Goal: Use online tool/utility: Utilize a website feature to perform a specific function

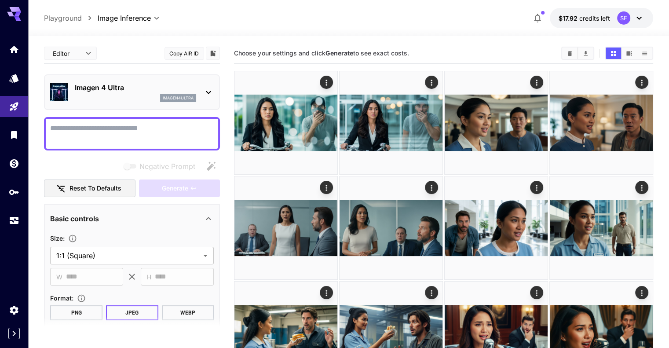
click at [86, 135] on textarea "Negative Prompt" at bounding box center [132, 133] width 164 height 21
paste textarea "**********"
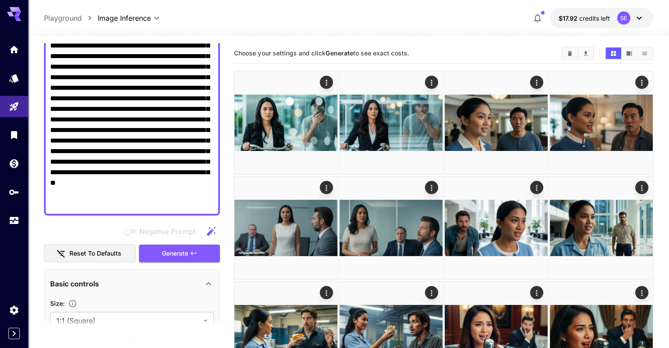
scroll to position [176, 0]
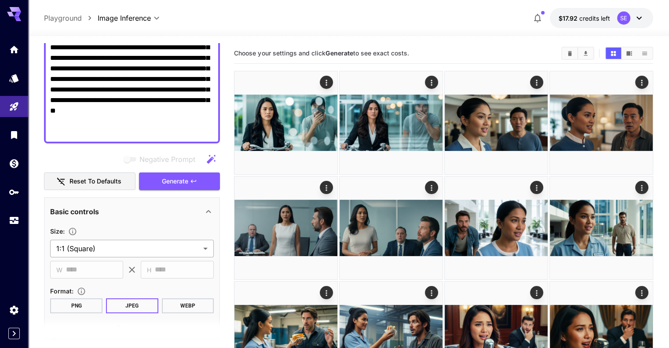
type textarea "**********"
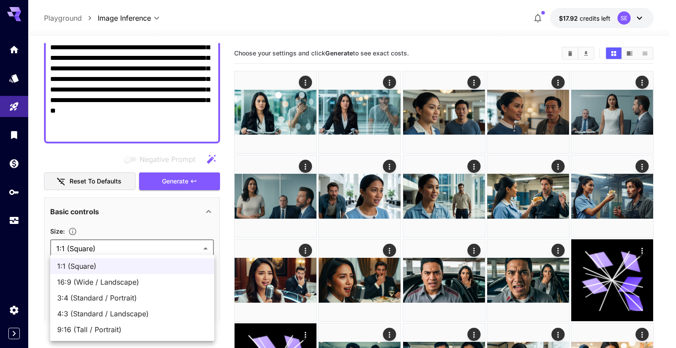
click at [117, 278] on span "16:9 (Wide / Landscape)" at bounding box center [132, 282] width 150 height 11
type input "**********"
type input "****"
type input "***"
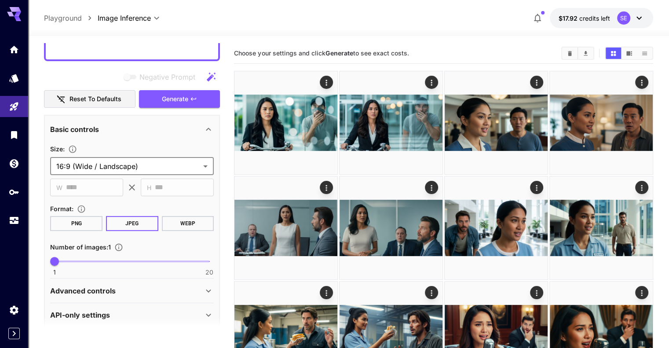
scroll to position [267, 0]
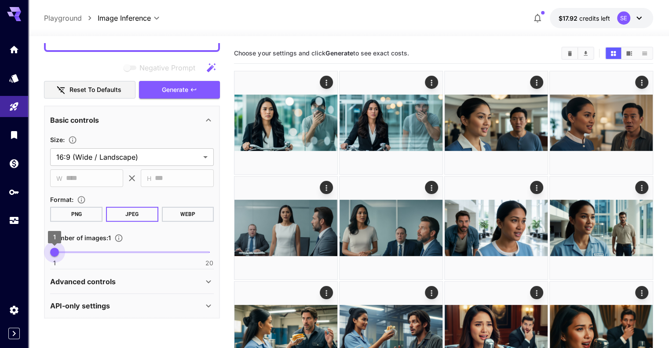
type input "*"
click at [61, 252] on span "2" at bounding box center [62, 252] width 9 height 9
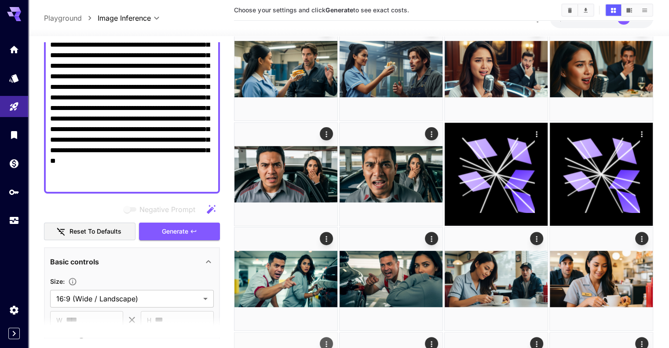
scroll to position [132, 0]
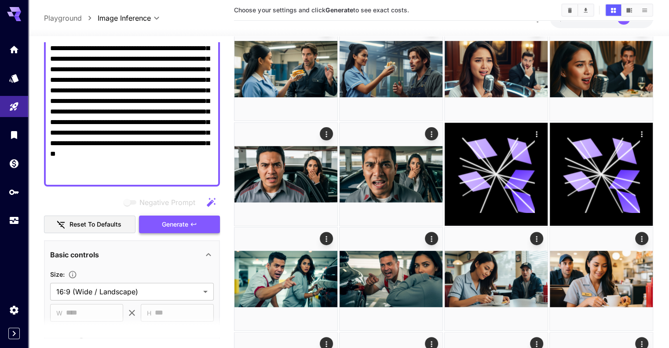
click at [186, 227] on span "Generate" at bounding box center [175, 224] width 26 height 11
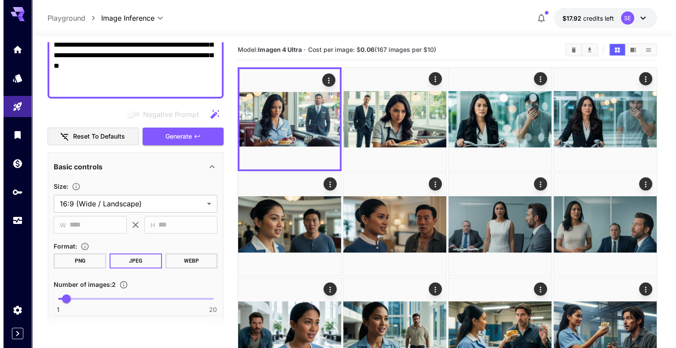
scroll to position [0, 0]
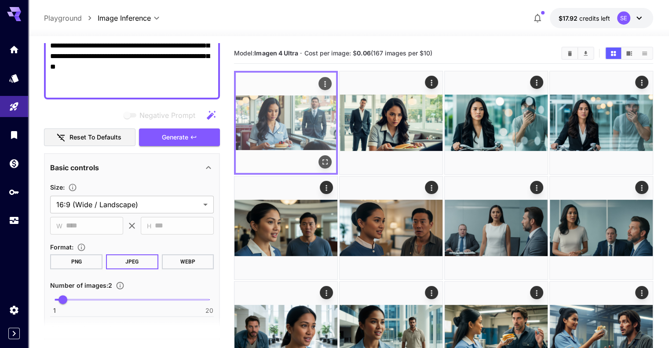
click at [321, 157] on icon "Open in fullscreen" at bounding box center [325, 161] width 9 height 9
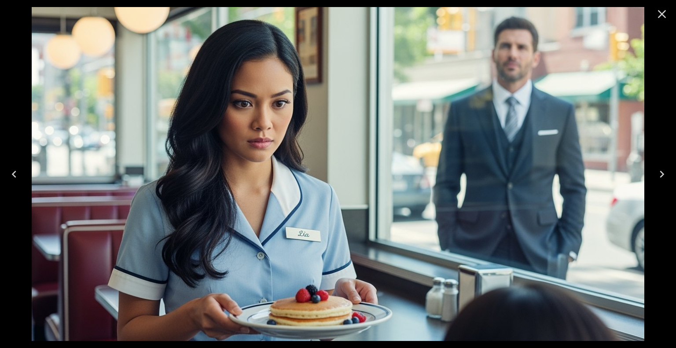
drag, startPoint x: 663, startPoint y: 14, endPoint x: 661, endPoint y: 19, distance: 5.4
click at [663, 14] on icon "Close" at bounding box center [661, 14] width 14 height 14
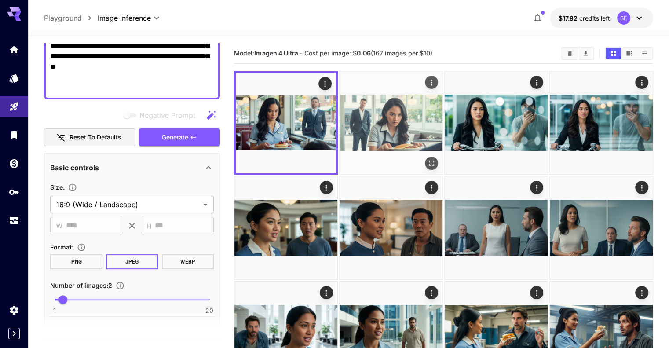
click at [385, 135] on img at bounding box center [391, 122] width 103 height 103
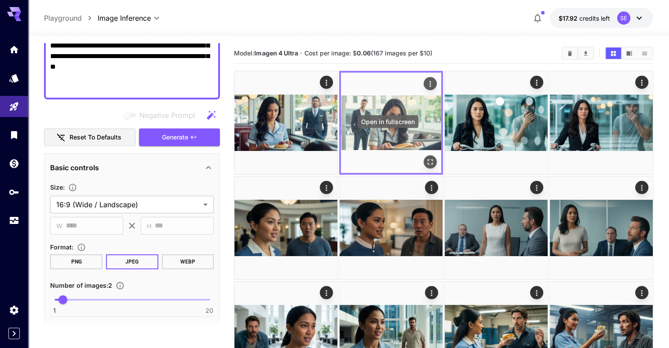
click at [426, 157] on icon "Open in fullscreen" at bounding box center [430, 161] width 9 height 9
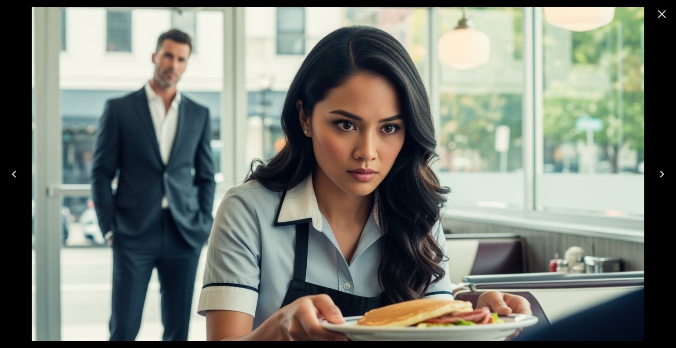
click at [665, 18] on icon "Close" at bounding box center [661, 14] width 14 height 14
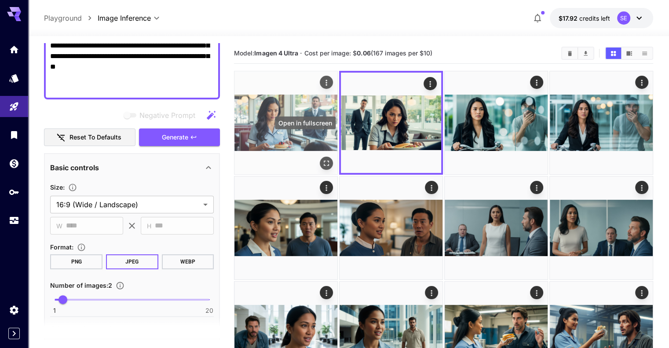
click at [324, 161] on icon "Open in fullscreen" at bounding box center [326, 163] width 5 height 5
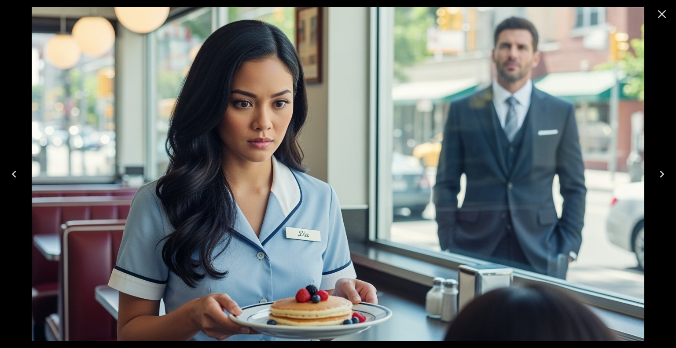
click at [658, 15] on icon "Close" at bounding box center [661, 14] width 14 height 14
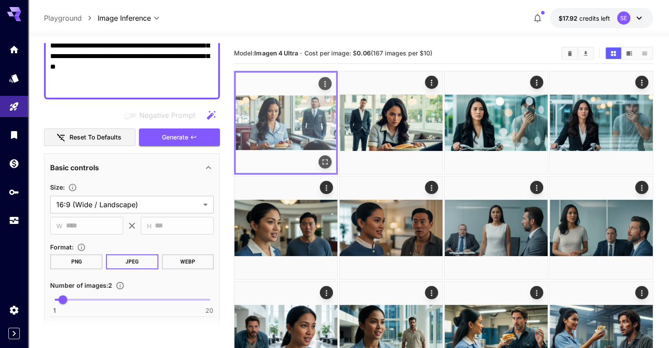
click at [301, 133] on img at bounding box center [286, 123] width 100 height 100
click at [321, 157] on icon "Open in fullscreen" at bounding box center [325, 161] width 9 height 9
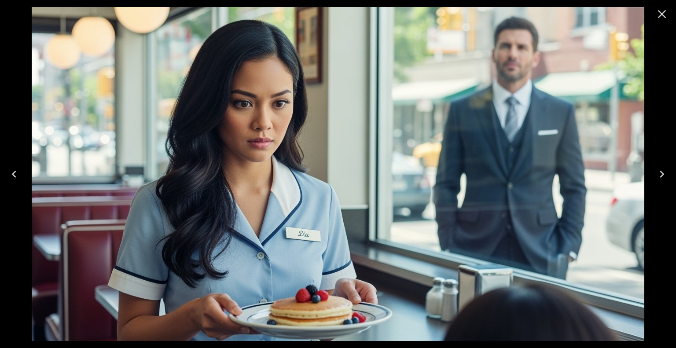
click at [657, 13] on icon "Close" at bounding box center [661, 14] width 14 height 14
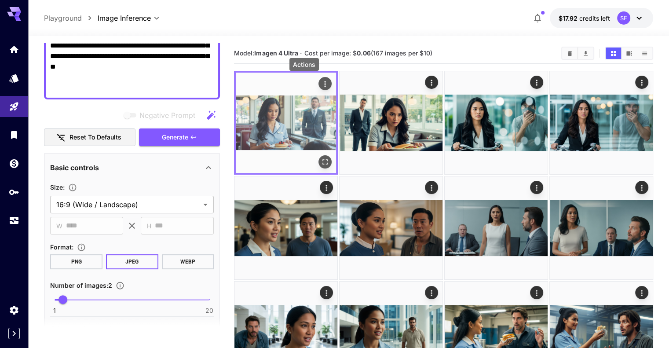
click at [318, 82] on button "Actions" at bounding box center [324, 83] width 13 height 13
click at [321, 80] on icon "Actions" at bounding box center [325, 84] width 9 height 9
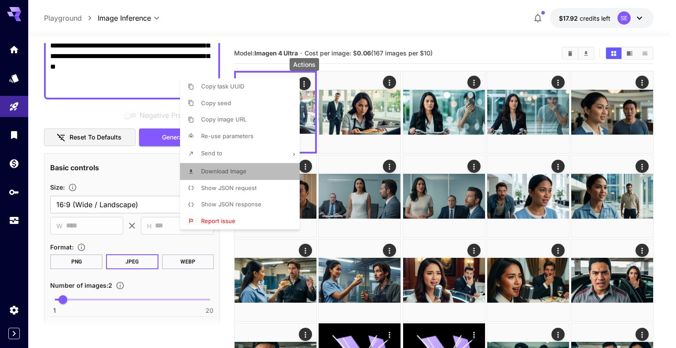
click at [274, 172] on li "Download Image" at bounding box center [242, 171] width 125 height 17
